Goal: Information Seeking & Learning: Learn about a topic

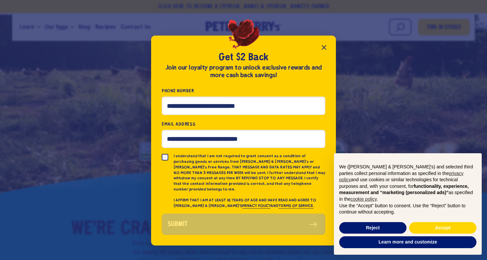
click at [317, 48] on button "Close popup" at bounding box center [323, 47] width 13 height 13
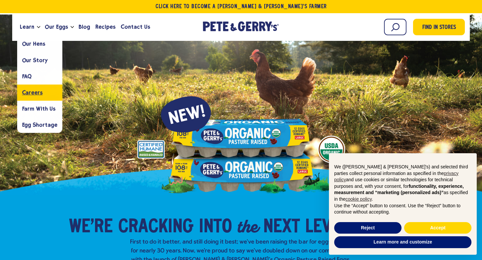
click at [45, 95] on link "Careers" at bounding box center [39, 92] width 45 height 16
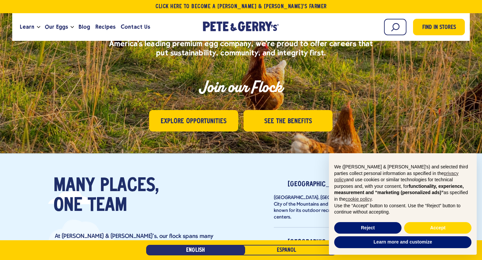
scroll to position [132, 0]
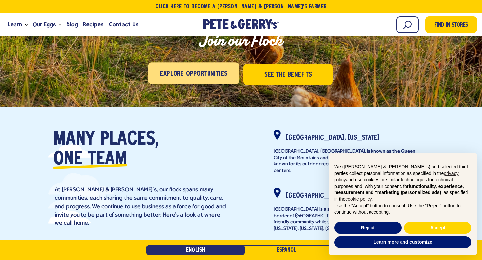
click at [179, 68] on span "Explore Opportunities" at bounding box center [193, 74] width 67 height 12
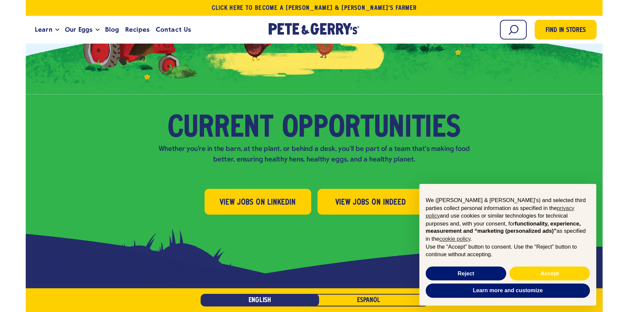
scroll to position [574, 0]
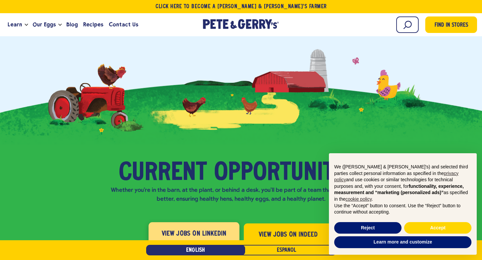
click at [192, 229] on span "View Jobs on LinkedIn" at bounding box center [193, 234] width 65 height 11
